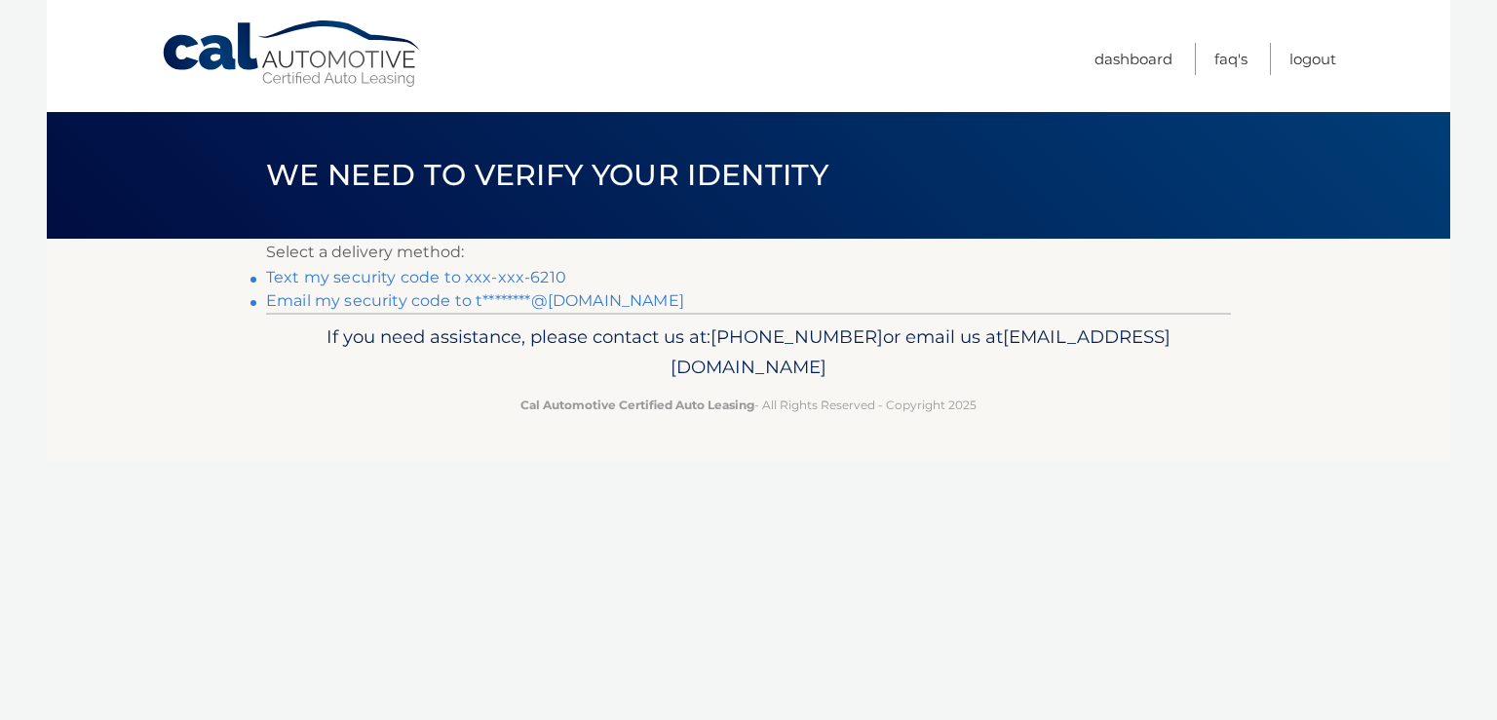
click at [277, 271] on link "Text my security code to xxx-xxx-6210" at bounding box center [416, 277] width 300 height 19
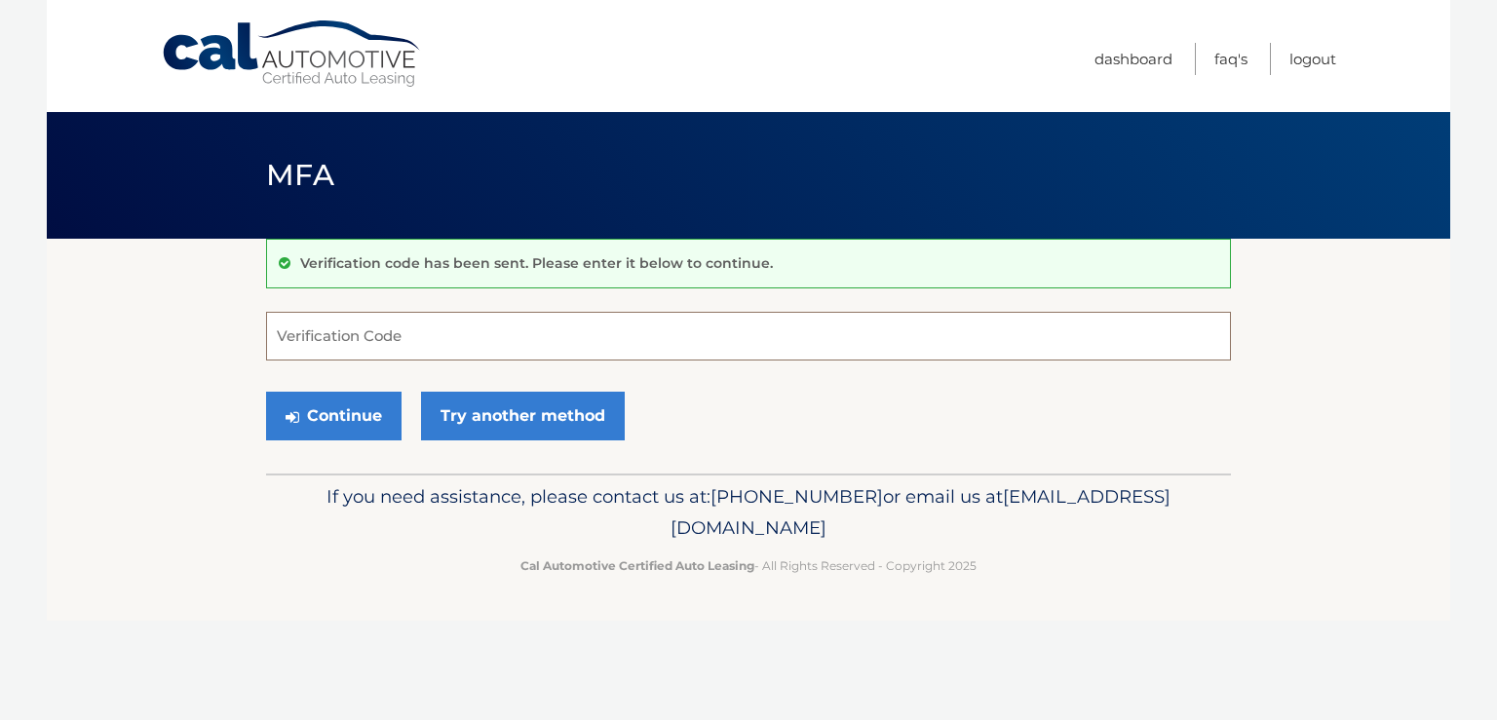
click at [350, 330] on input "Verification Code" at bounding box center [748, 336] width 965 height 49
type input "865448"
click at [361, 412] on button "Continue" at bounding box center [334, 416] width 136 height 49
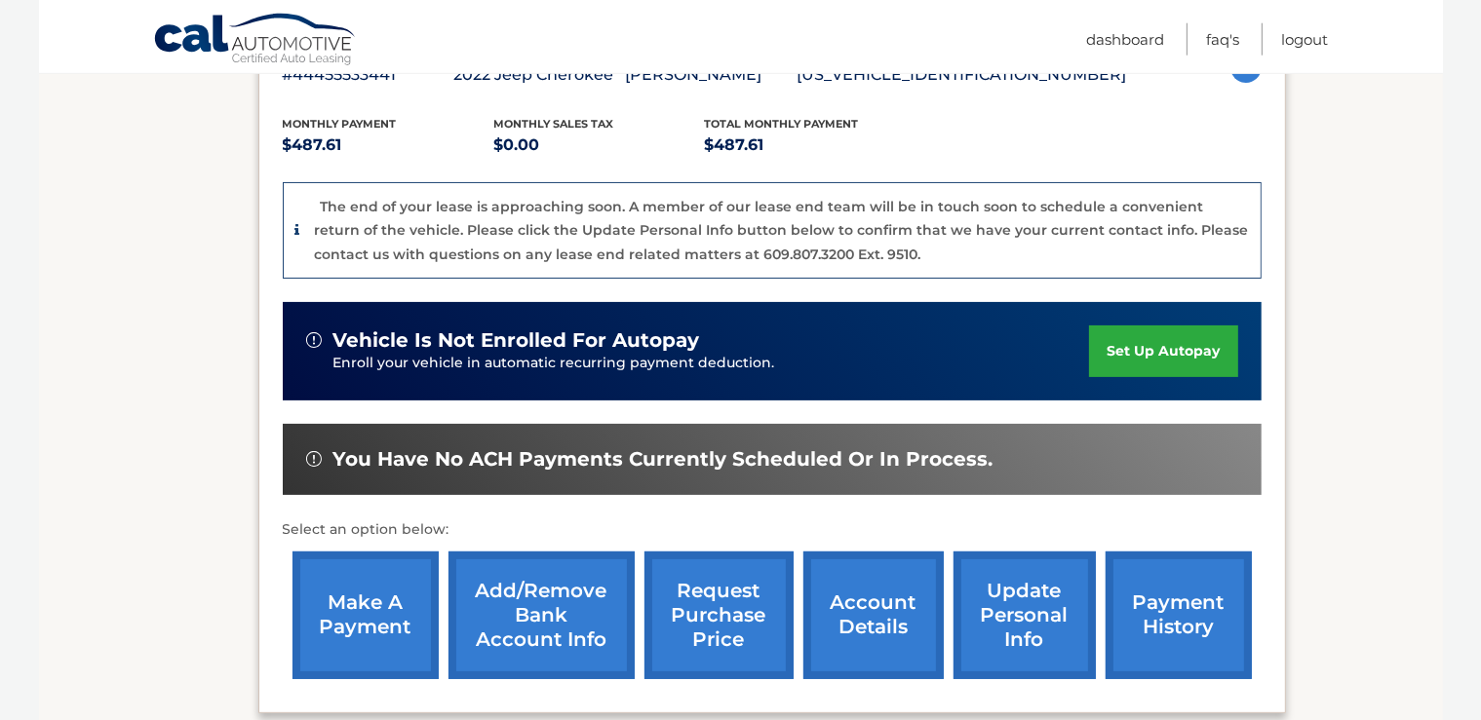
scroll to position [411, 0]
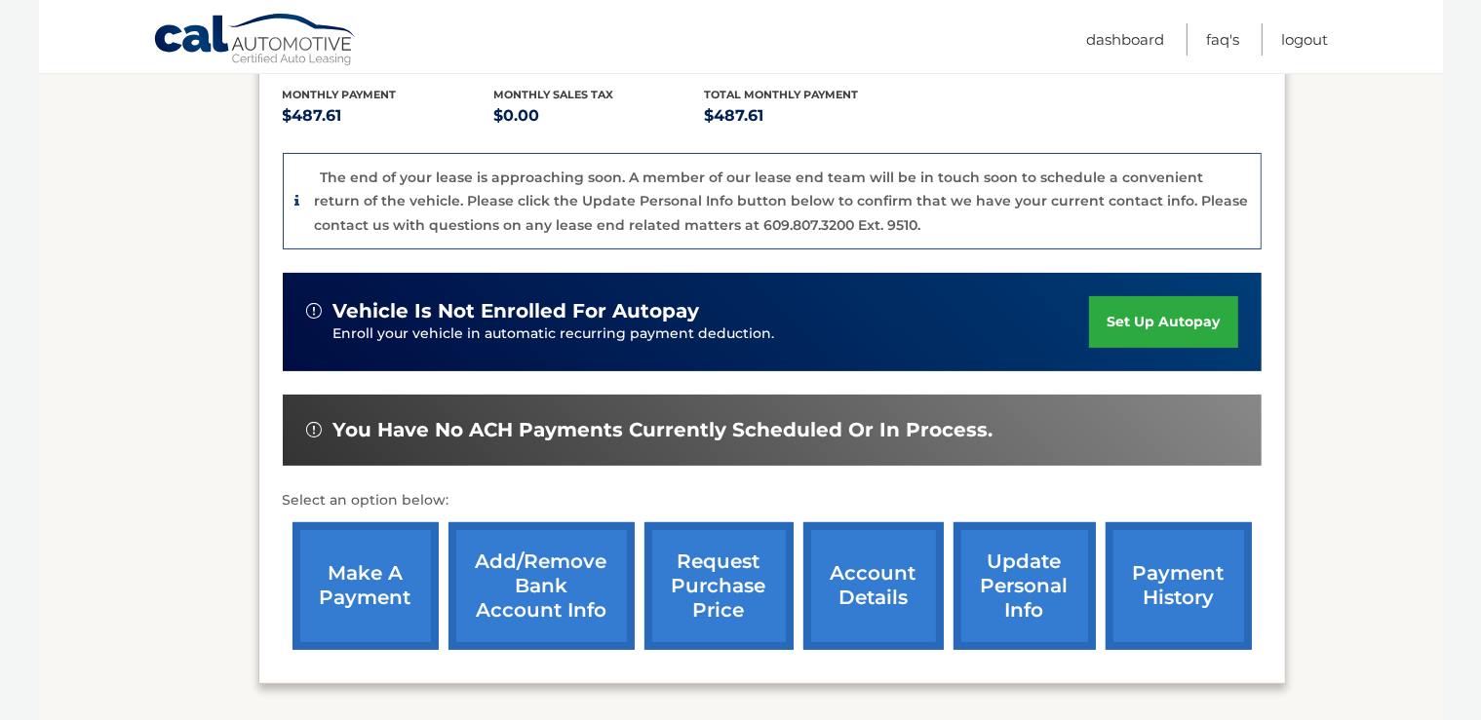
click at [373, 602] on link "make a payment" at bounding box center [365, 587] width 146 height 128
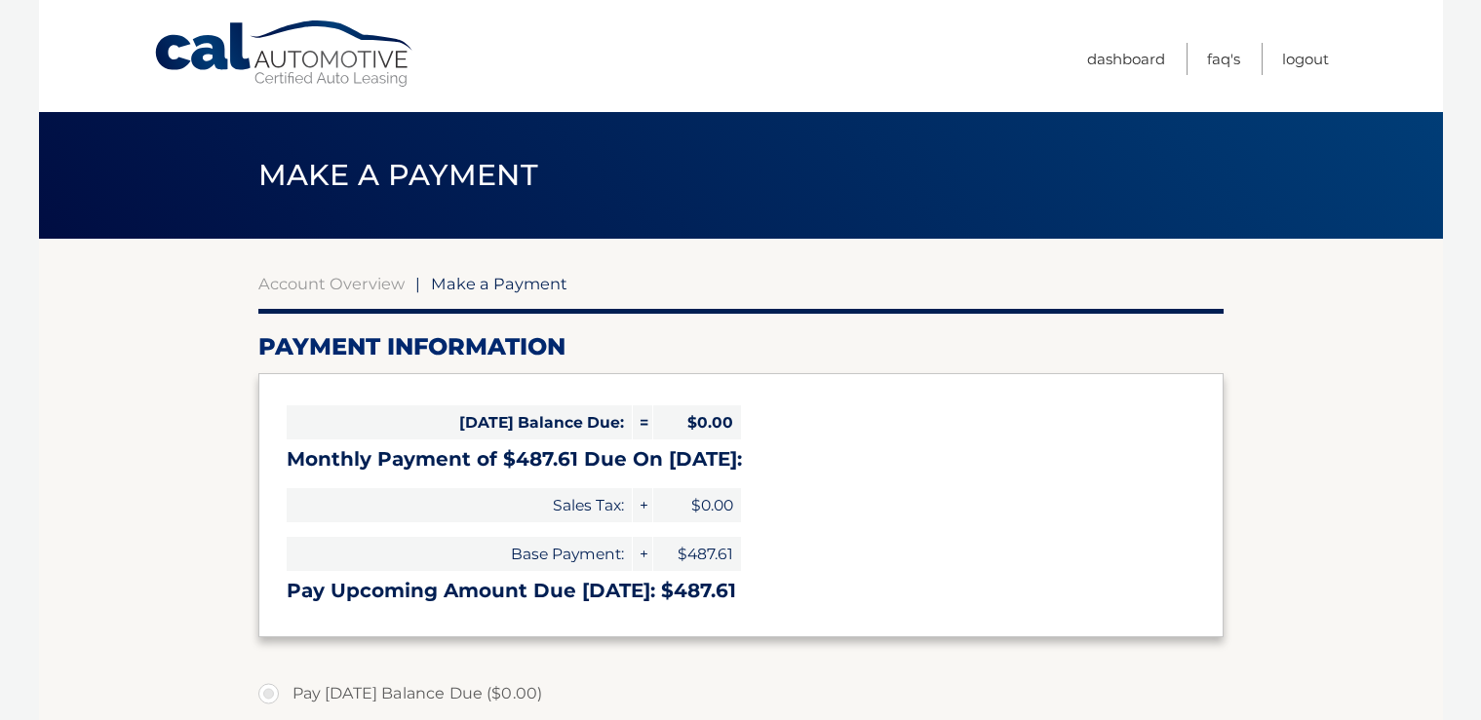
select select "YjllNzA3Y2EtMGQzNC00Y2U4LTk1NjAtOWYzNGVkYzRhOTc5"
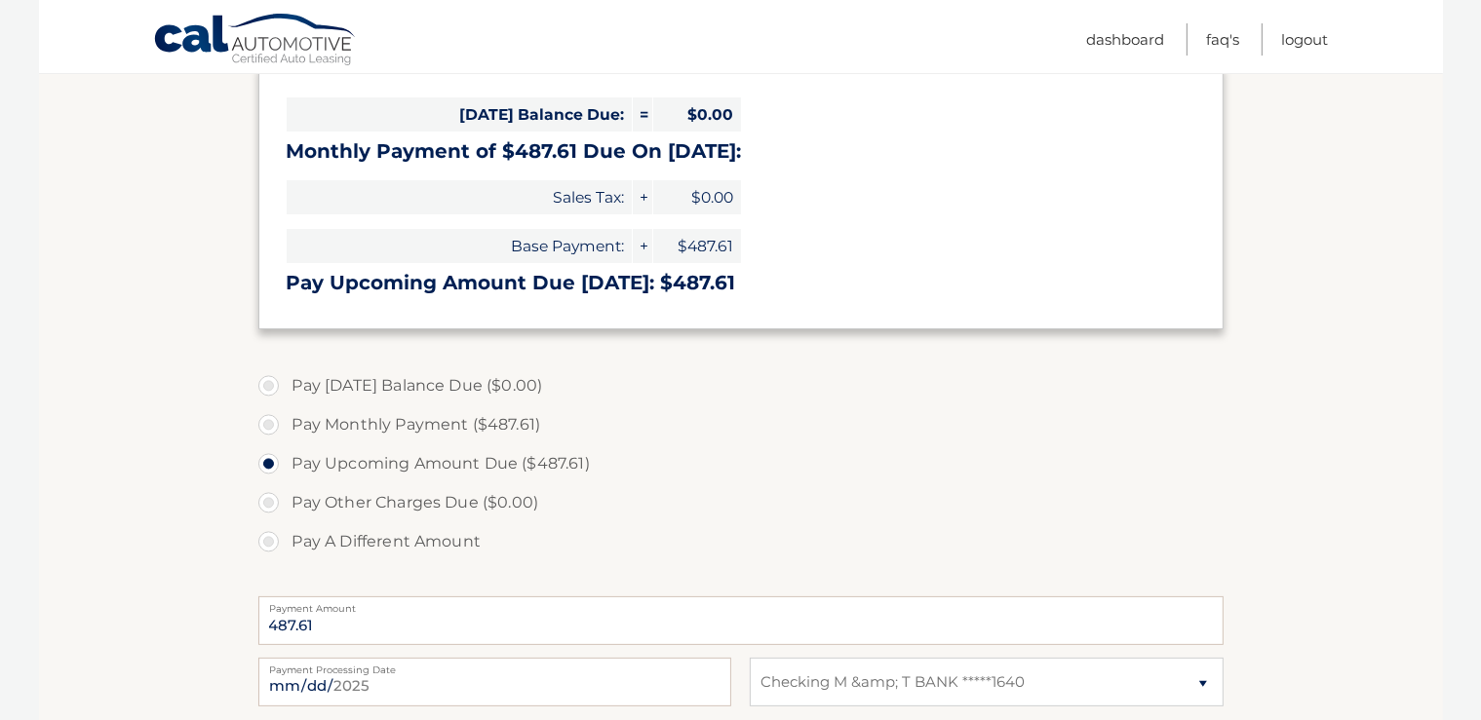
scroll to position [411, 0]
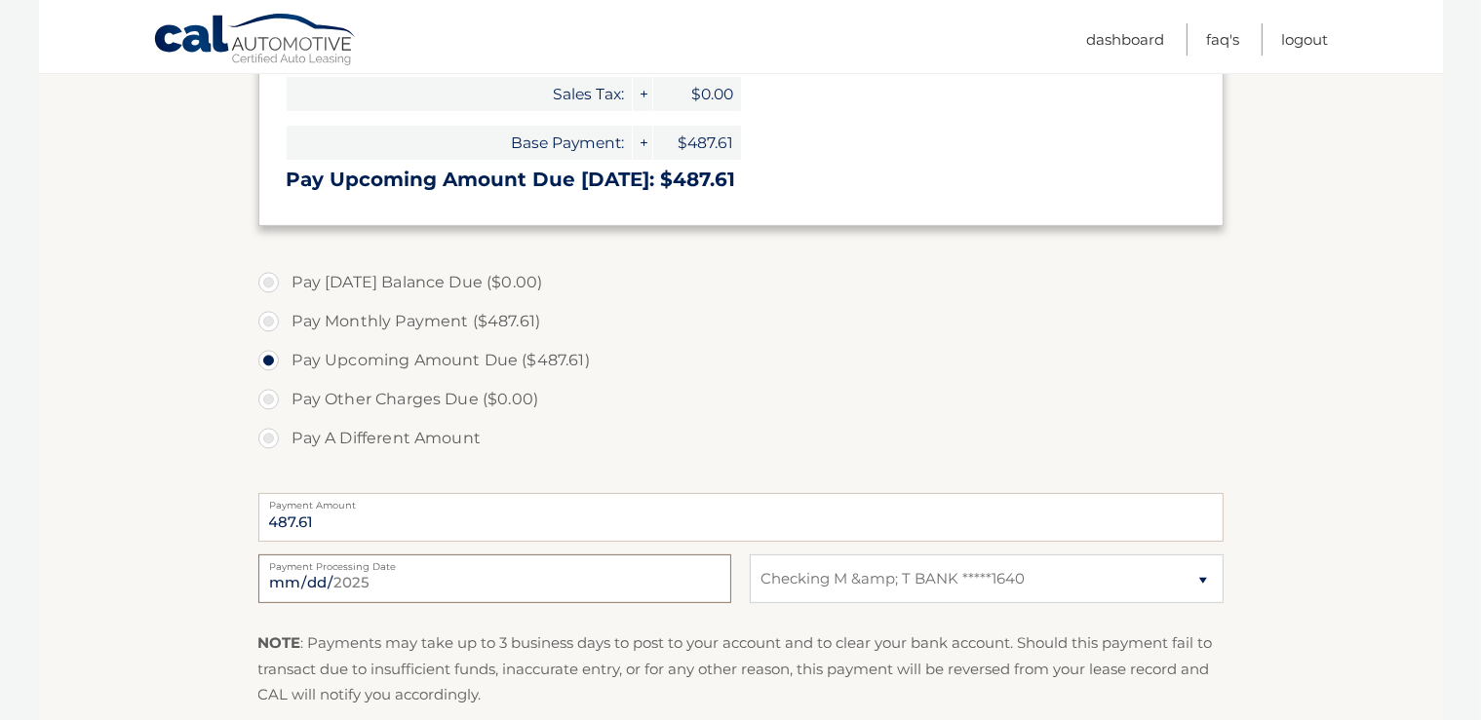
click at [705, 583] on input "[DATE]" at bounding box center [494, 579] width 473 height 49
type input "[DATE]"
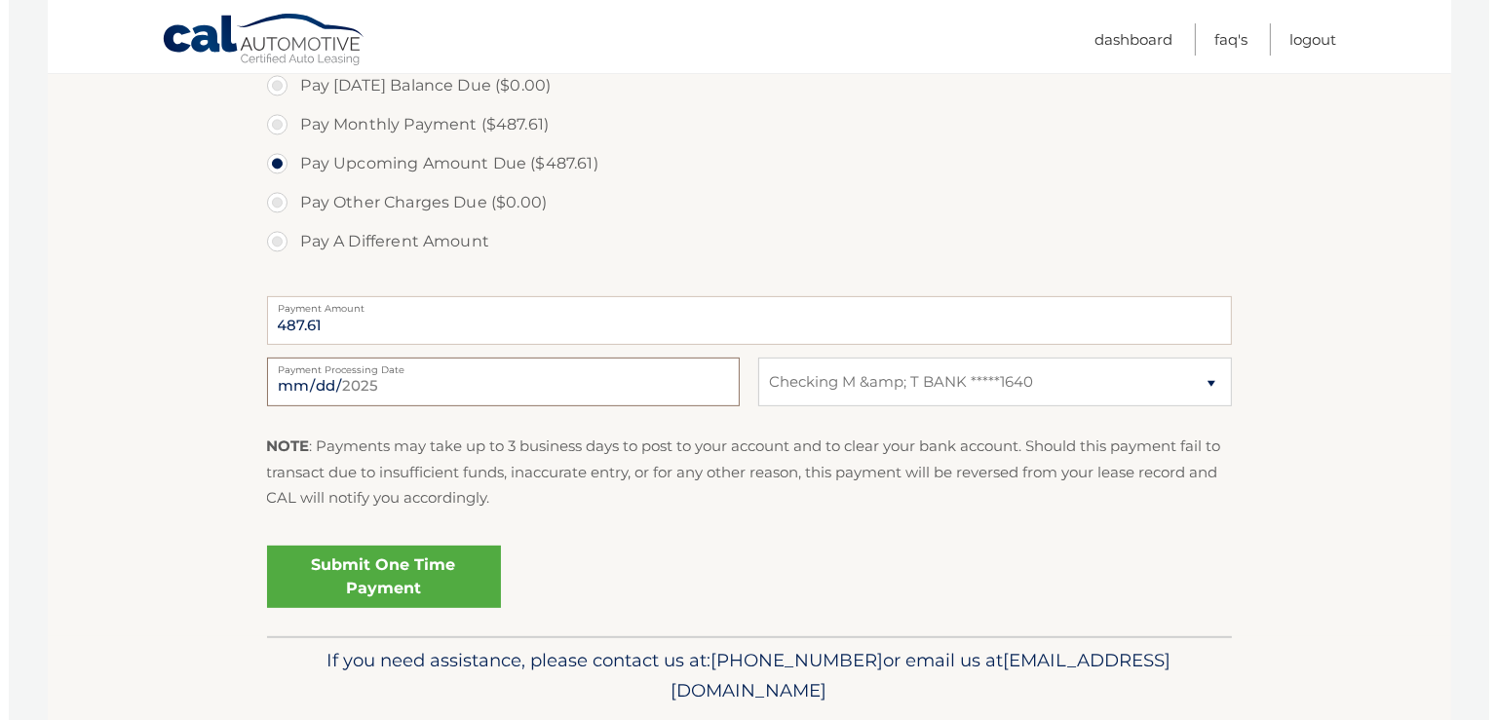
scroll to position [617, 0]
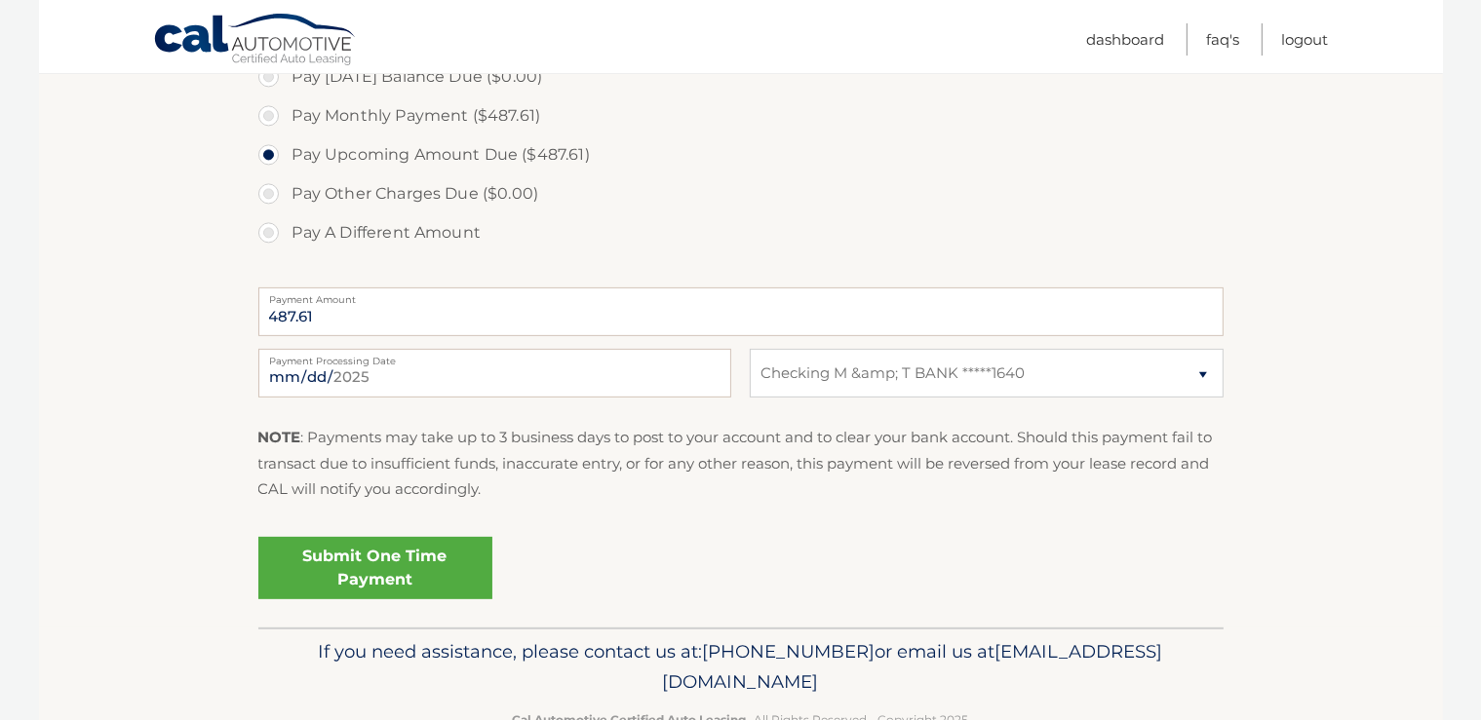
click at [407, 575] on link "Submit One Time Payment" at bounding box center [375, 568] width 234 height 62
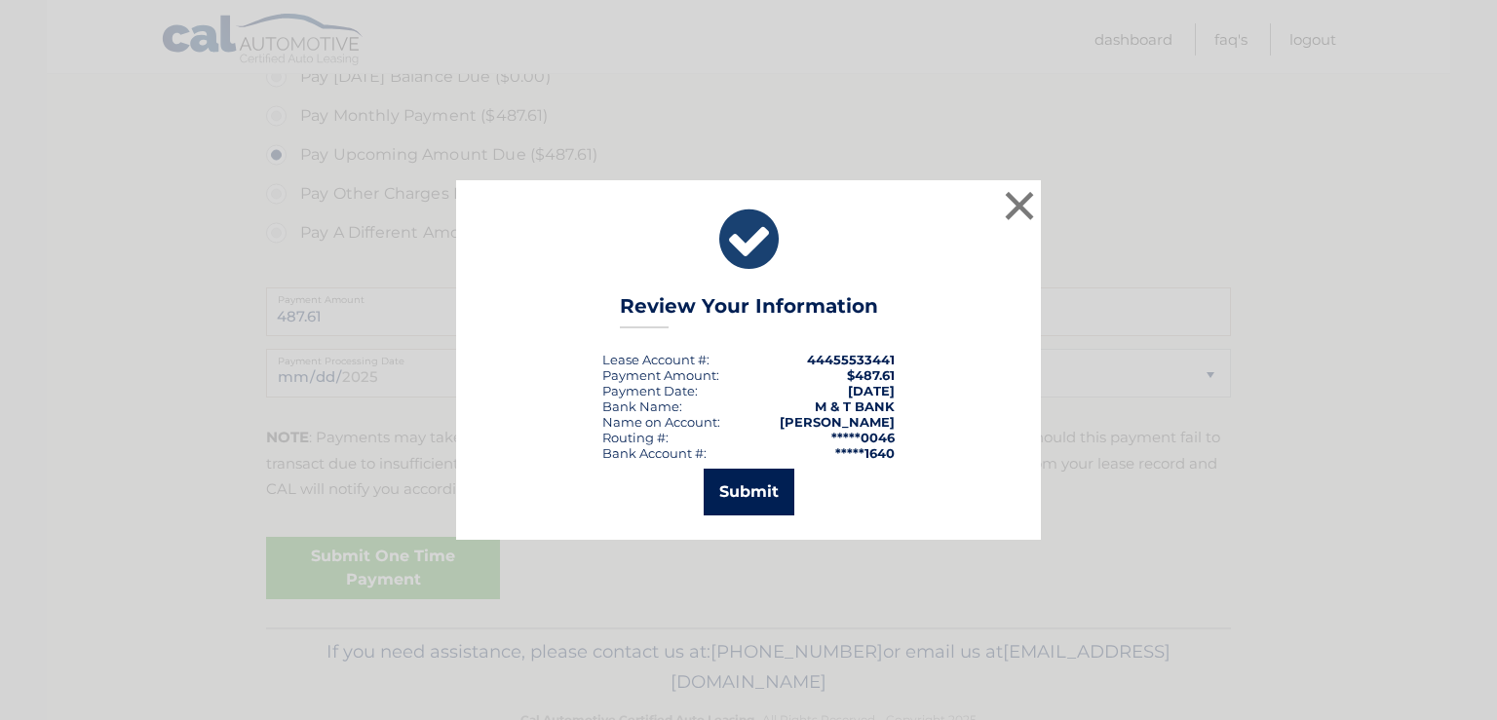
click at [758, 481] on button "Submit" at bounding box center [749, 492] width 91 height 47
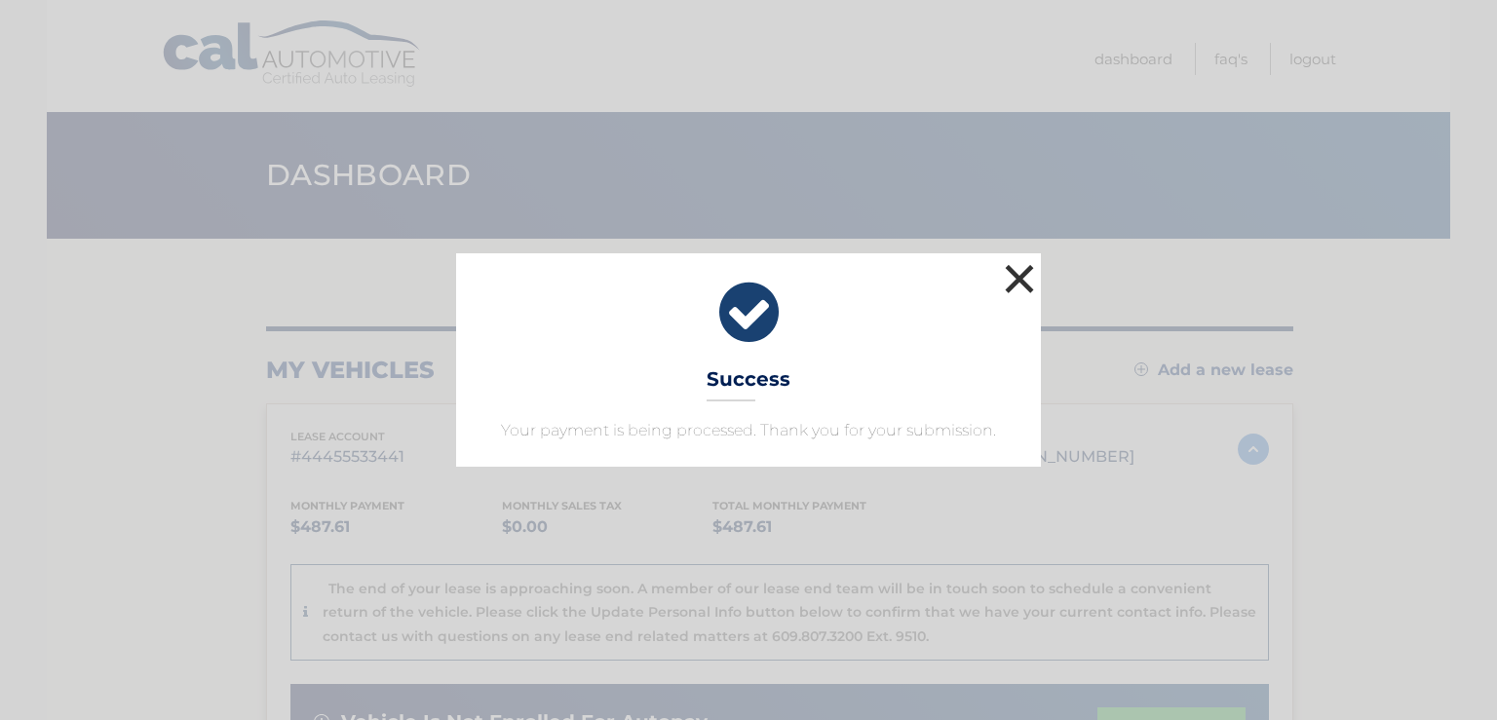
click at [1016, 276] on button "×" at bounding box center [1019, 278] width 39 height 39
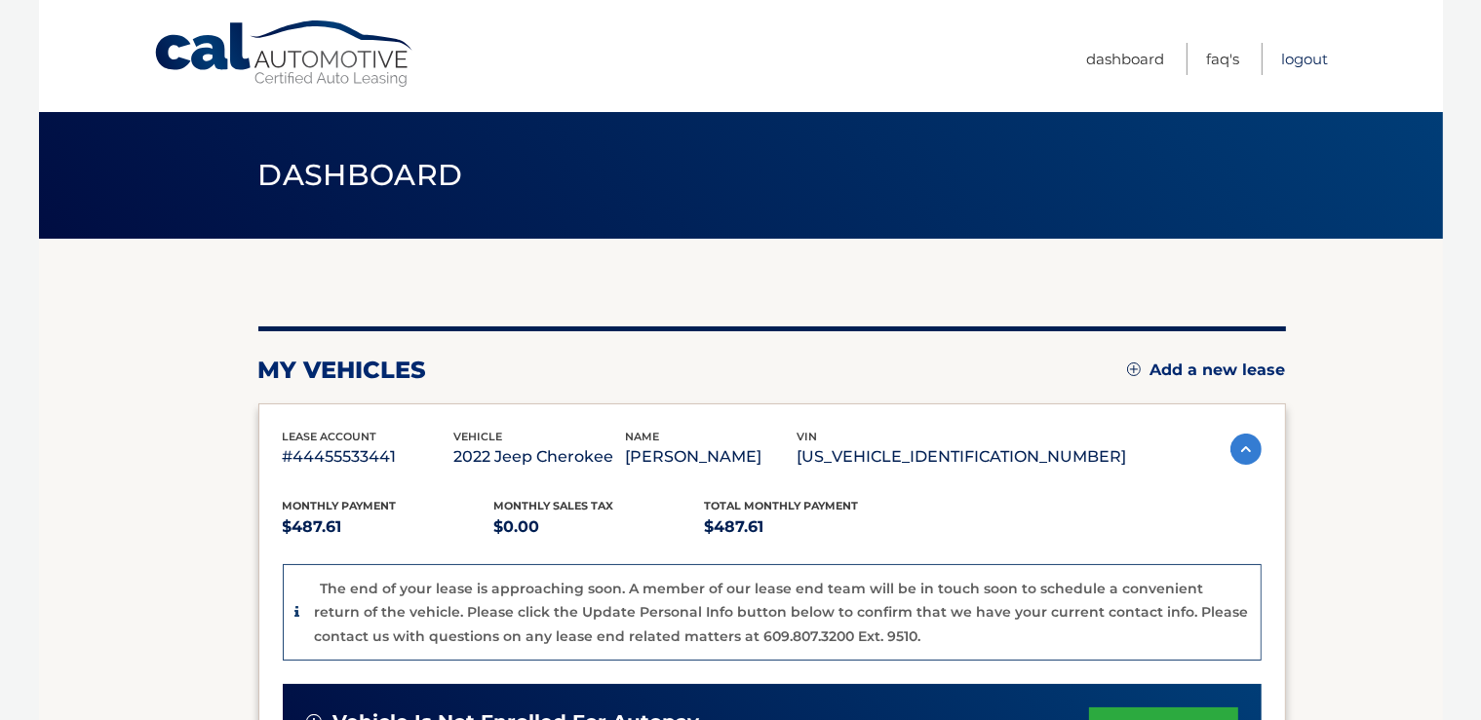
click at [1302, 60] on link "Logout" at bounding box center [1305, 59] width 47 height 32
